Goal: Information Seeking & Learning: Learn about a topic

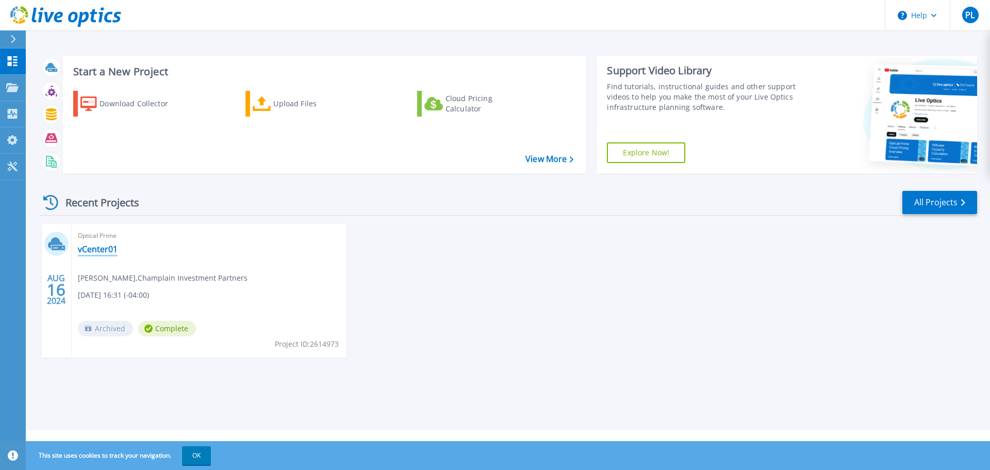
click at [106, 250] on link "vCenter01" at bounding box center [98, 249] width 40 height 10
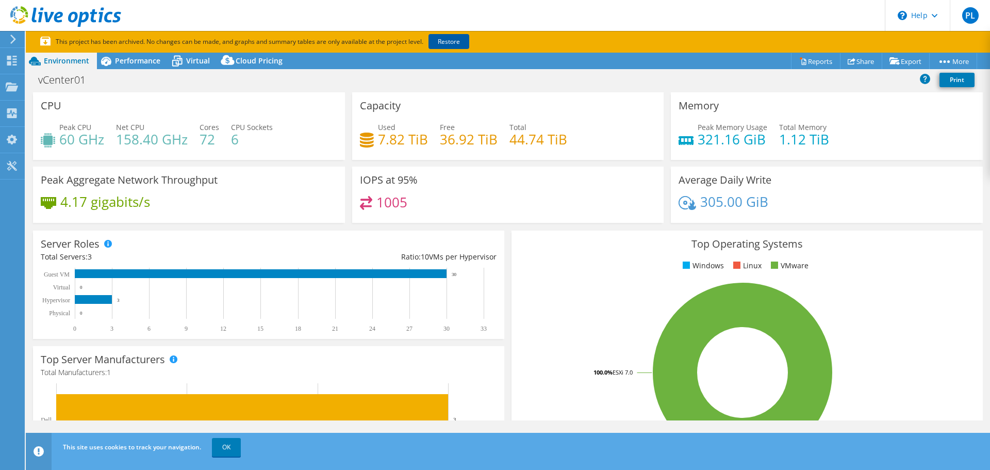
click at [455, 41] on link "Restore" at bounding box center [449, 41] width 41 height 15
click at [141, 58] on span "Performance" at bounding box center [137, 61] width 45 height 10
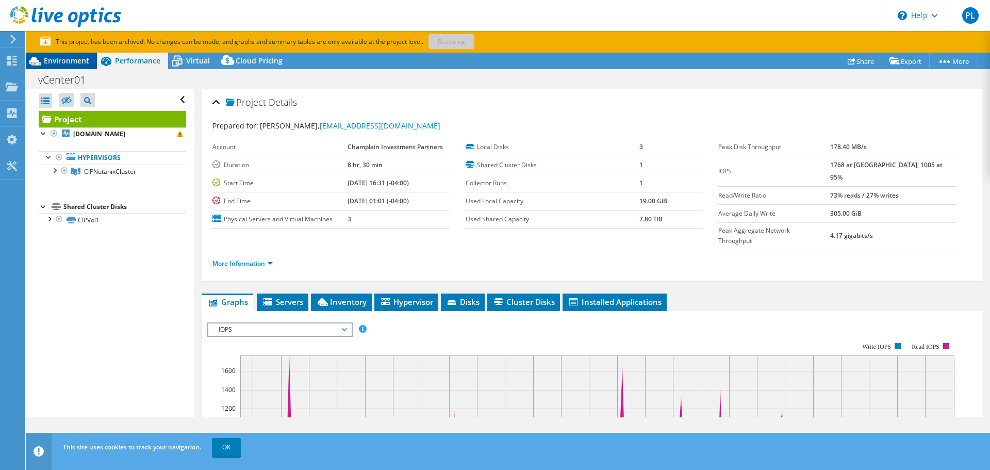
click at [55, 55] on div "Environment" at bounding box center [61, 61] width 71 height 17
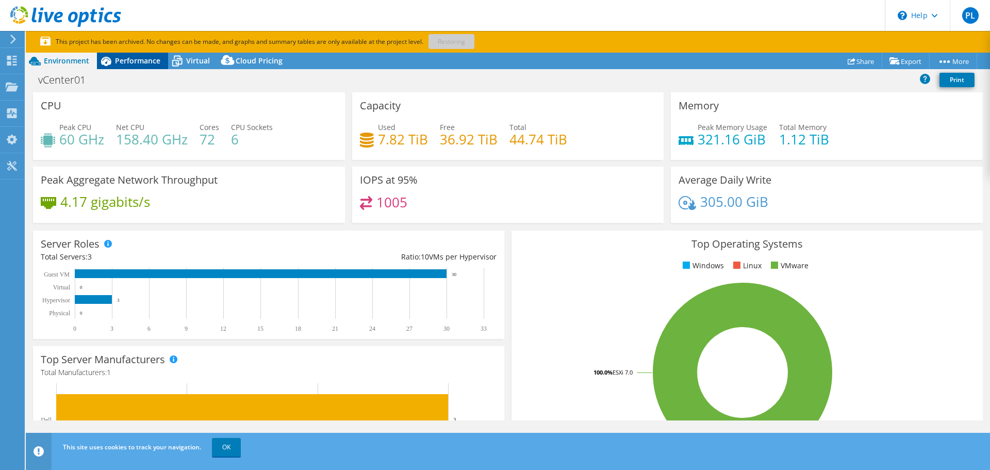
click at [122, 62] on span "Performance" at bounding box center [137, 61] width 45 height 10
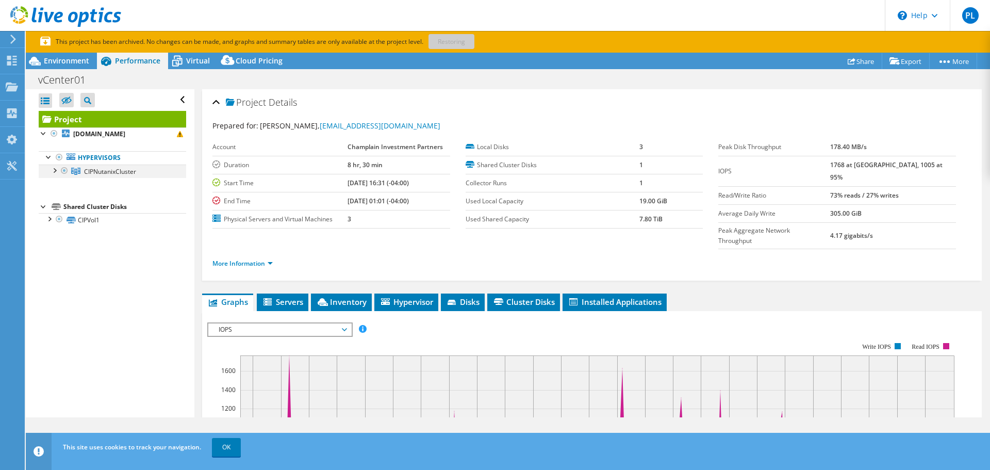
click at [54, 171] on div at bounding box center [54, 169] width 10 height 10
click at [63, 211] on div at bounding box center [59, 210] width 10 height 10
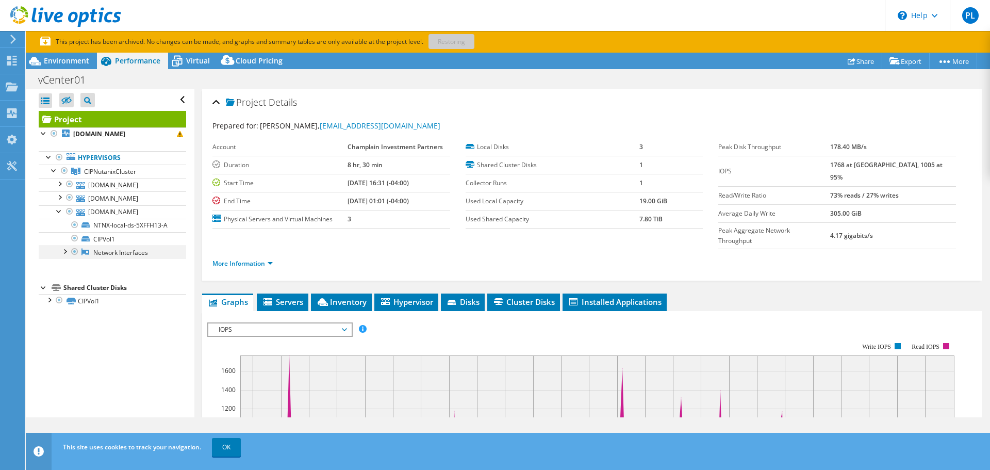
click at [65, 256] on div at bounding box center [64, 250] width 10 height 10
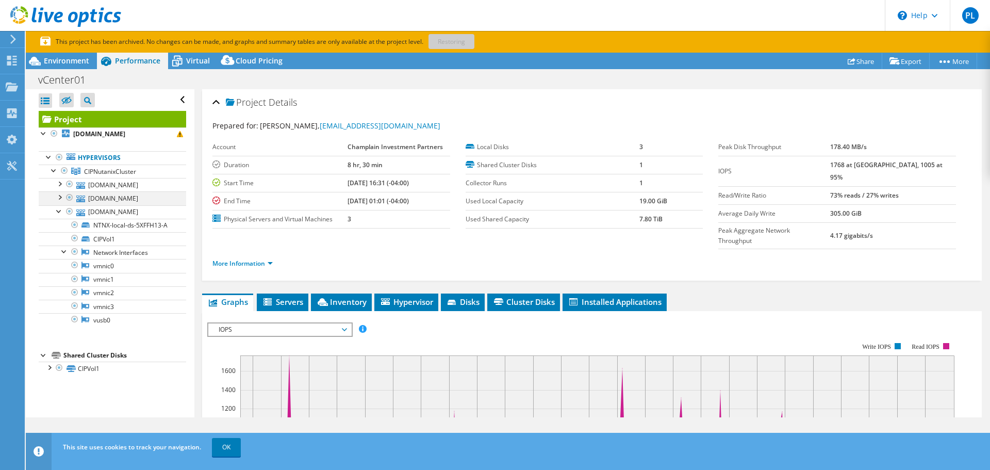
click at [61, 196] on div at bounding box center [59, 196] width 10 height 10
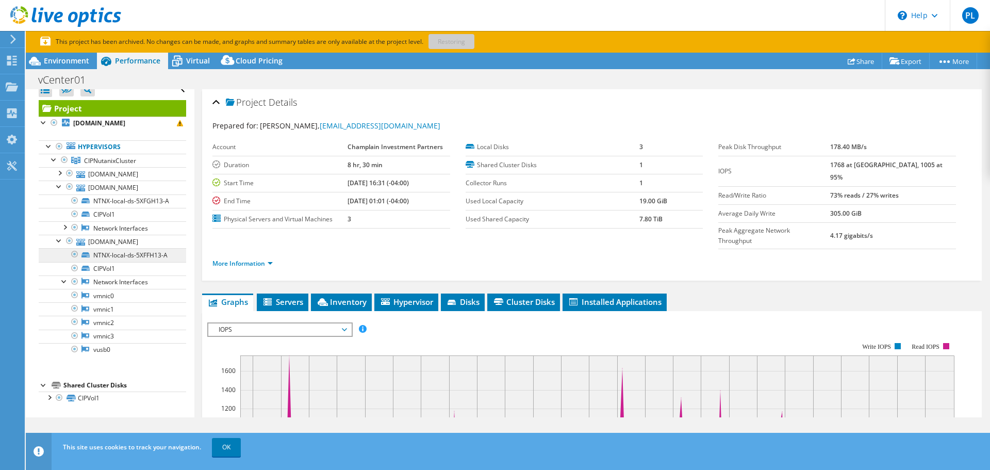
scroll to position [29, 0]
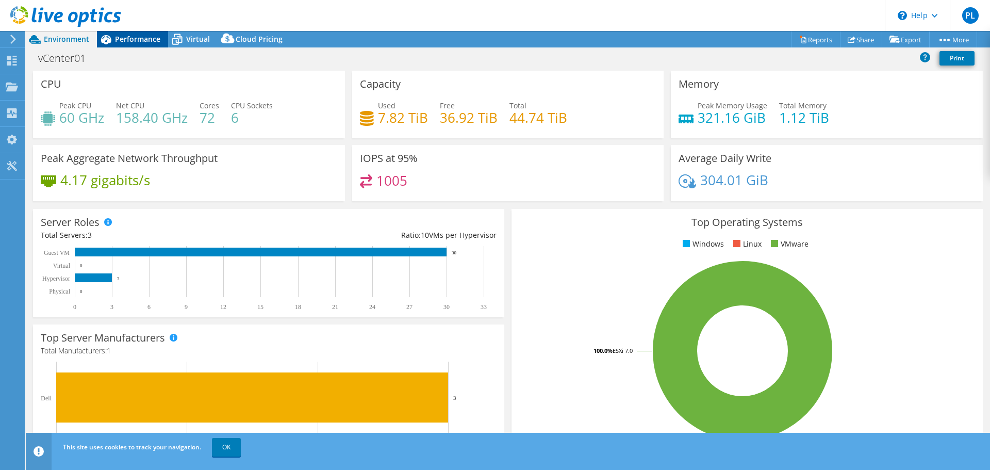
click at [137, 36] on span "Performance" at bounding box center [137, 39] width 45 height 10
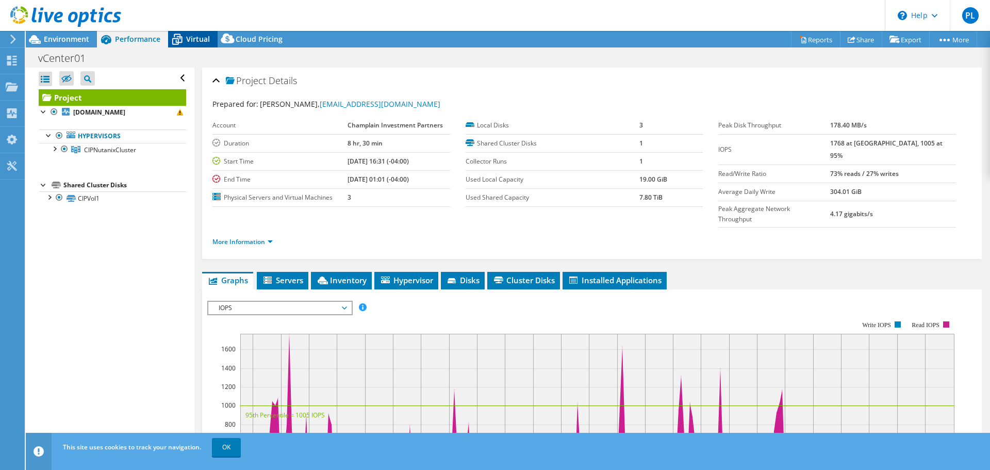
click at [197, 43] on span "Virtual" at bounding box center [198, 39] width 24 height 10
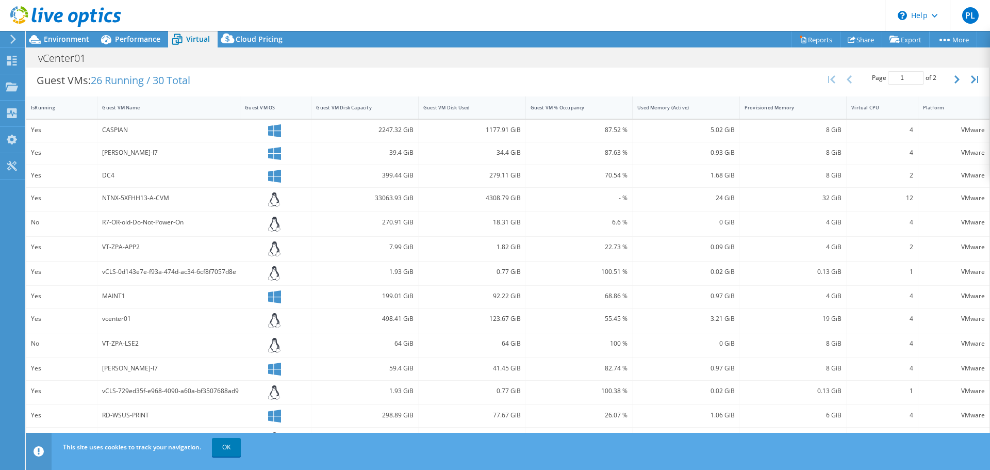
scroll to position [237, 0]
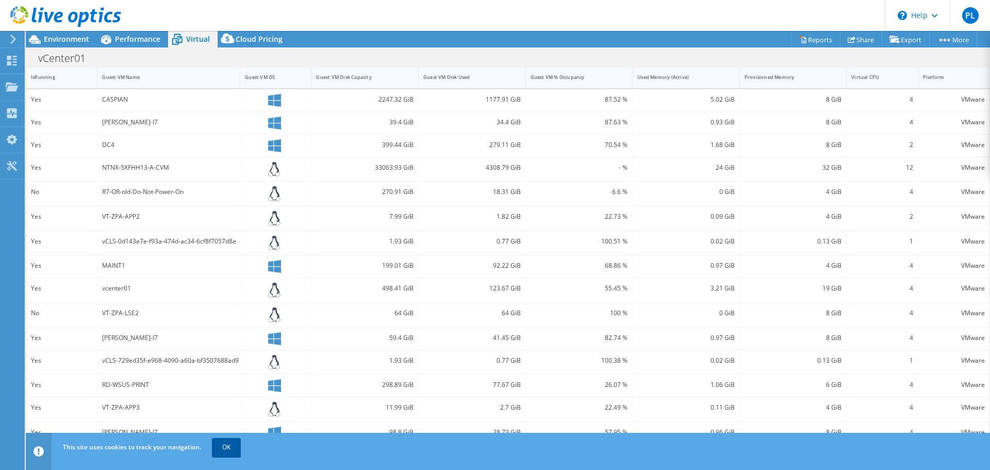
click at [226, 447] on link "OK" at bounding box center [226, 447] width 29 height 19
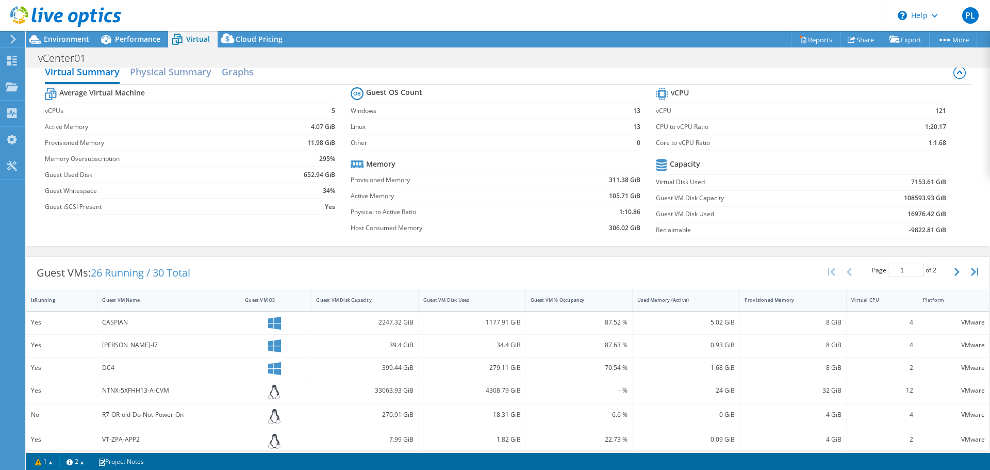
scroll to position [0, 0]
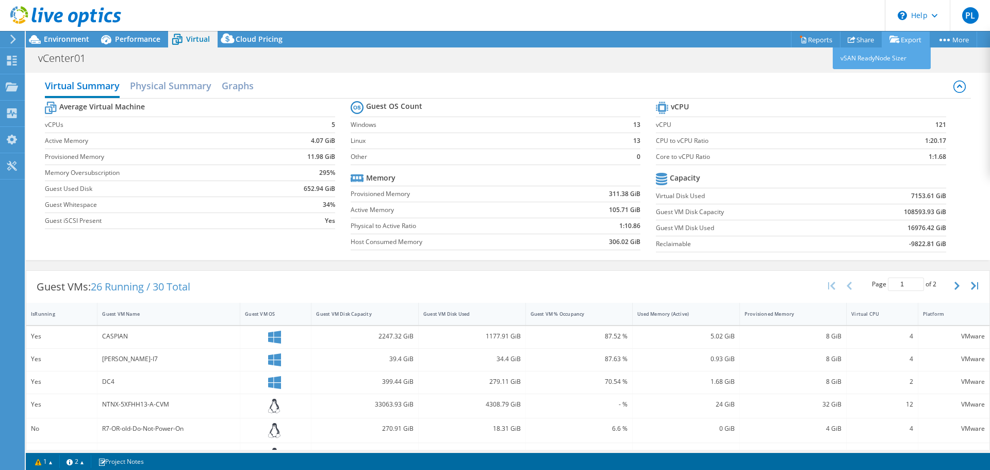
click at [890, 38] on icon at bounding box center [895, 40] width 10 height 8
click at [188, 85] on h2 "Physical Summary" at bounding box center [170, 86] width 81 height 23
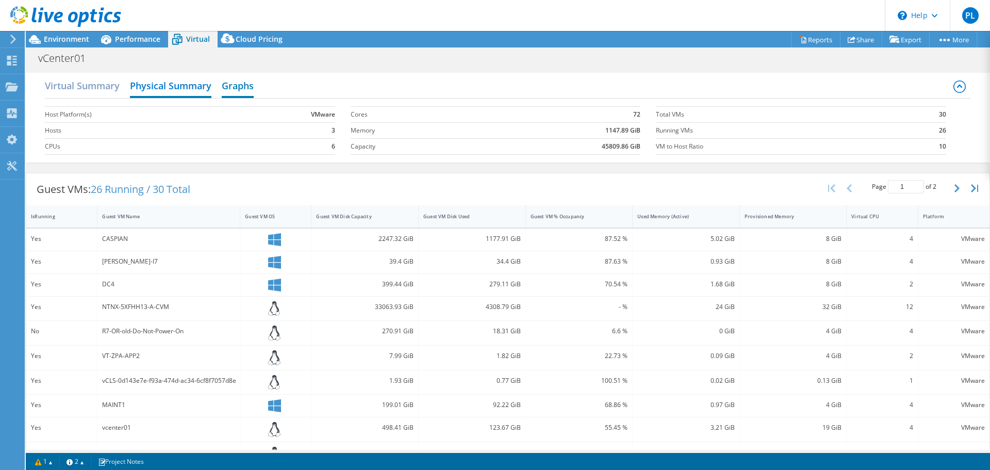
click at [243, 85] on h2 "Graphs" at bounding box center [238, 86] width 32 height 23
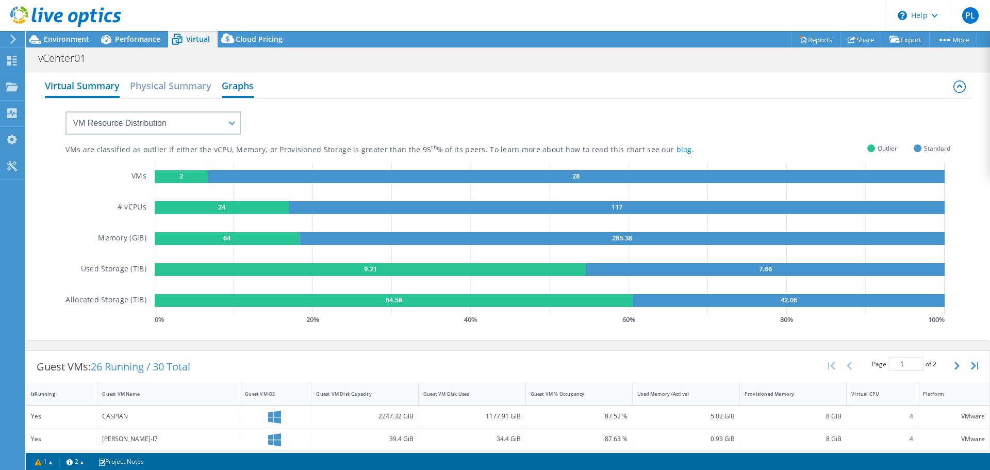
click at [85, 80] on h2 "Virtual Summary" at bounding box center [82, 86] width 75 height 23
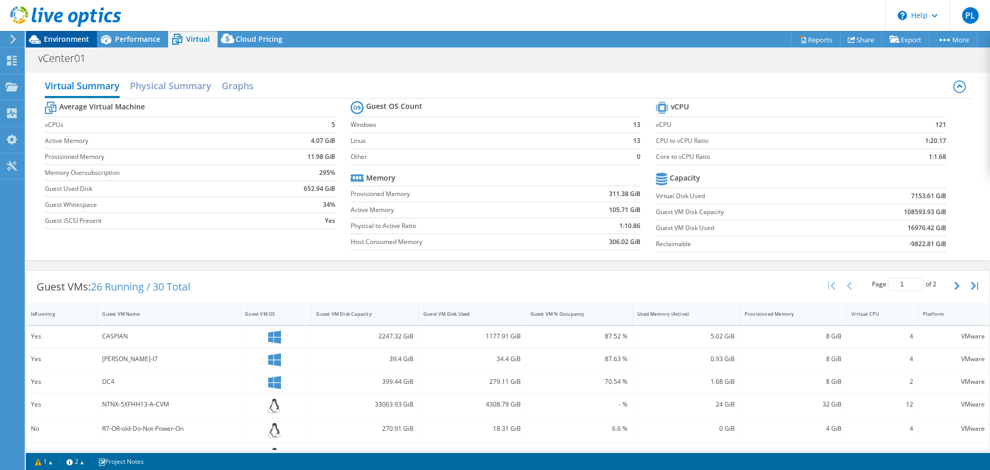
click at [68, 41] on span "Environment" at bounding box center [66, 39] width 45 height 10
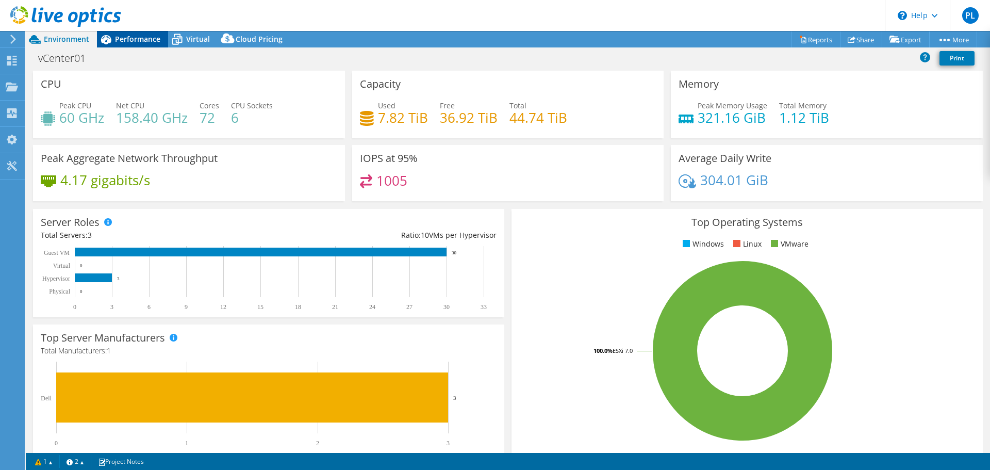
click at [144, 40] on span "Performance" at bounding box center [137, 39] width 45 height 10
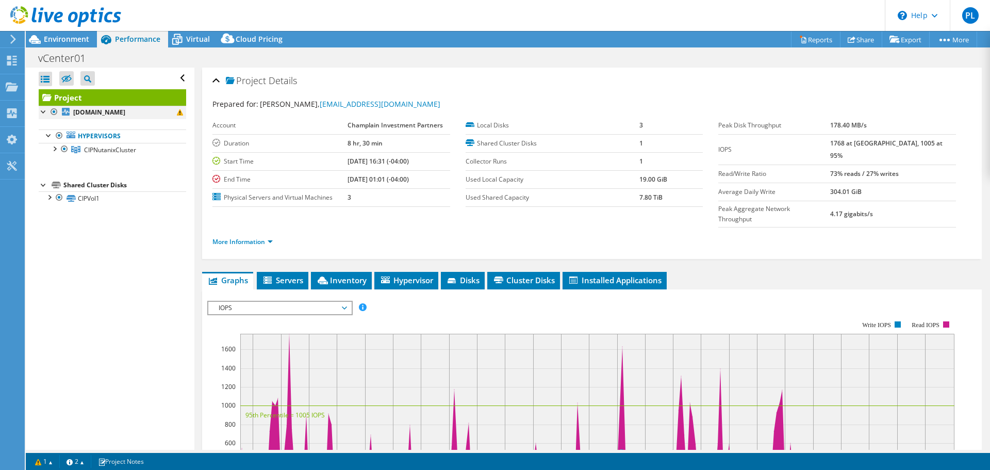
click at [42, 111] on div at bounding box center [44, 111] width 10 height 10
click at [50, 196] on div at bounding box center [49, 196] width 10 height 10
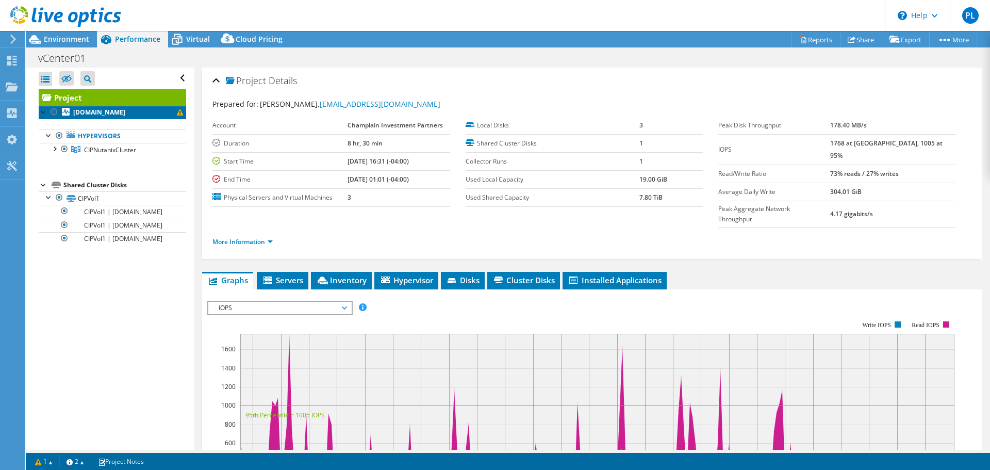
click at [100, 111] on b "cipesx03.cipvt.com" at bounding box center [99, 112] width 52 height 9
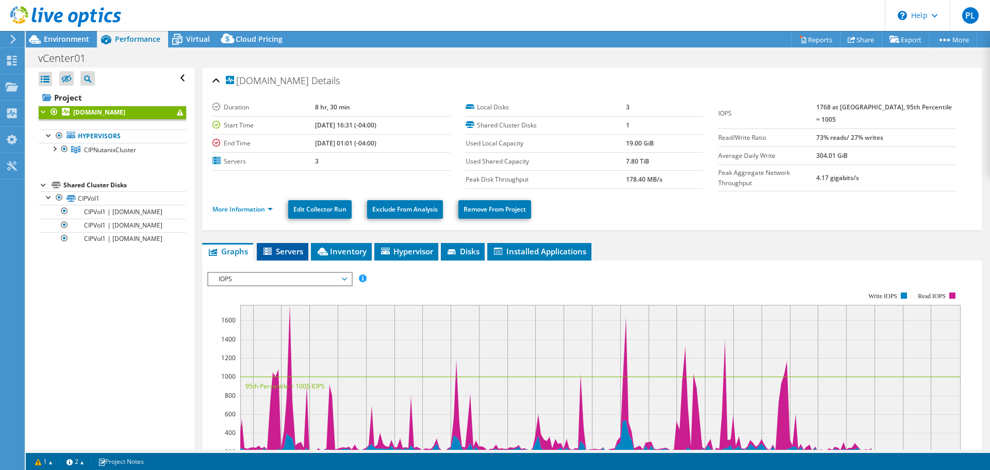
click at [298, 246] on span "Servers" at bounding box center [282, 251] width 41 height 10
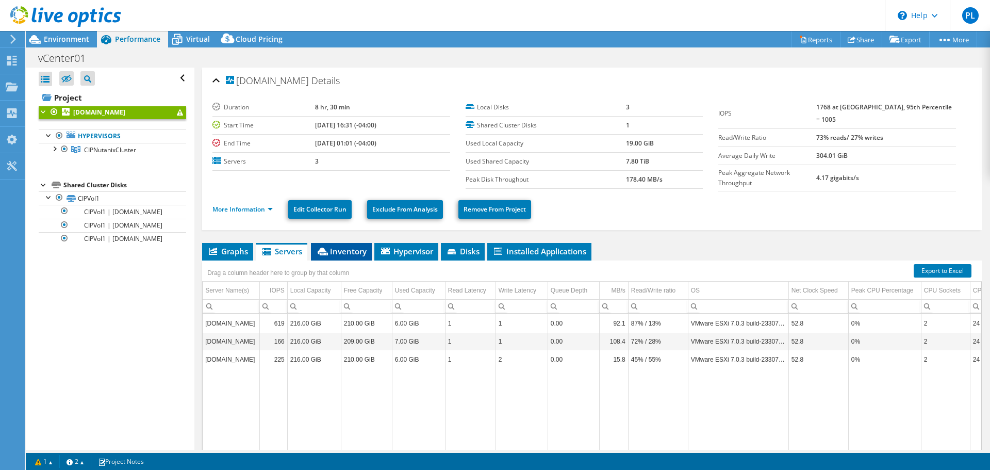
click at [347, 249] on span "Inventory" at bounding box center [341, 251] width 51 height 10
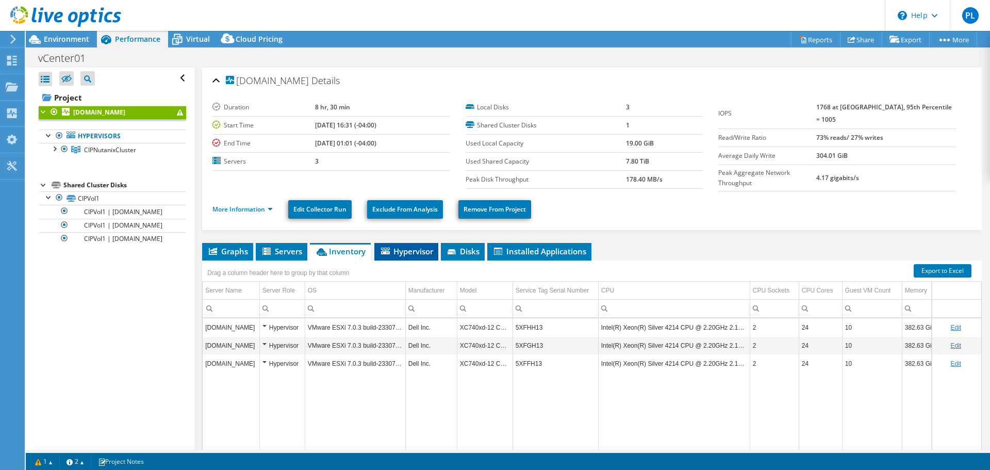
click at [418, 247] on span "Hypervisor" at bounding box center [407, 251] width 54 height 10
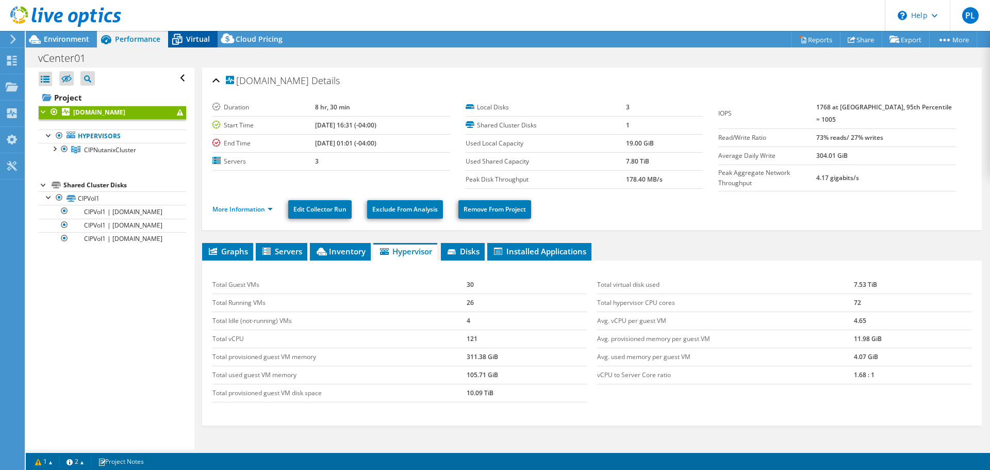
click at [192, 40] on span "Virtual" at bounding box center [198, 39] width 24 height 10
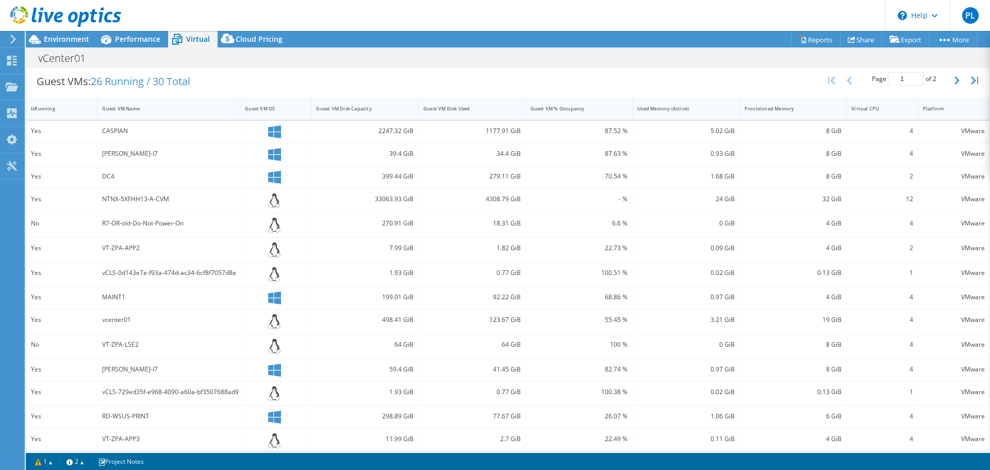
scroll to position [206, 0]
